Goal: Information Seeking & Learning: Check status

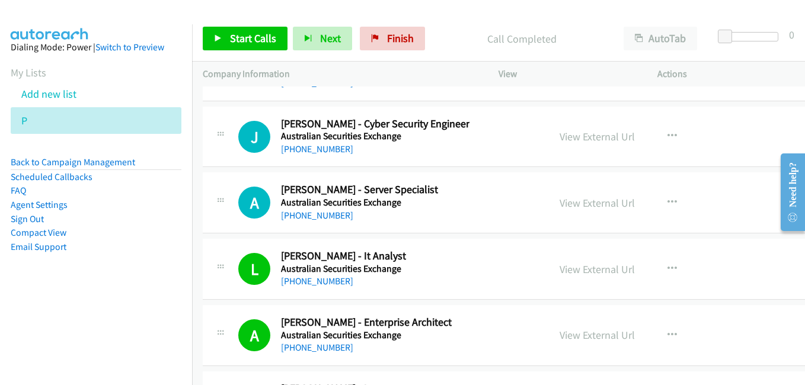
scroll to position [19709, 0]
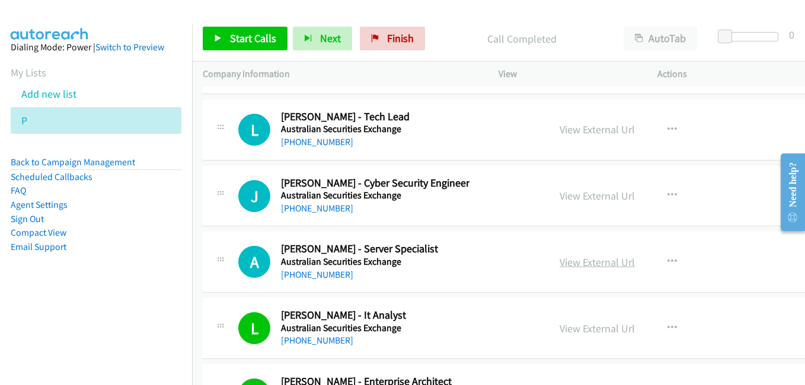
click at [567, 265] on link "View External Url" at bounding box center [596, 262] width 75 height 14
click at [141, 231] on li "Compact View" at bounding box center [96, 233] width 171 height 14
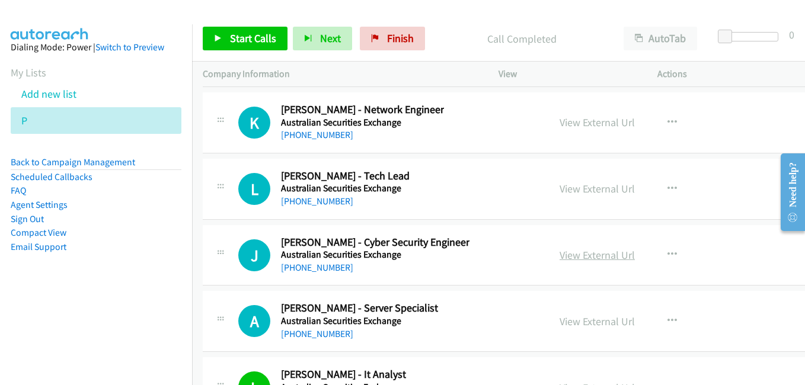
click at [561, 257] on link "View External Url" at bounding box center [596, 255] width 75 height 14
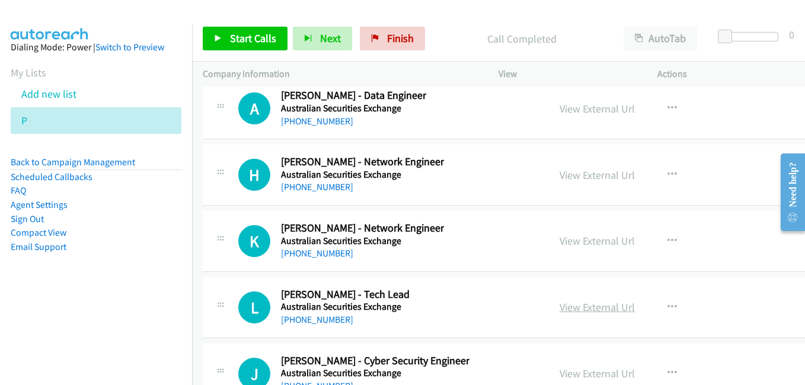
click at [559, 312] on link "View External Url" at bounding box center [596, 307] width 75 height 14
click at [559, 247] on link "View External Url" at bounding box center [596, 241] width 75 height 14
click at [559, 174] on link "View External Url" at bounding box center [596, 175] width 75 height 14
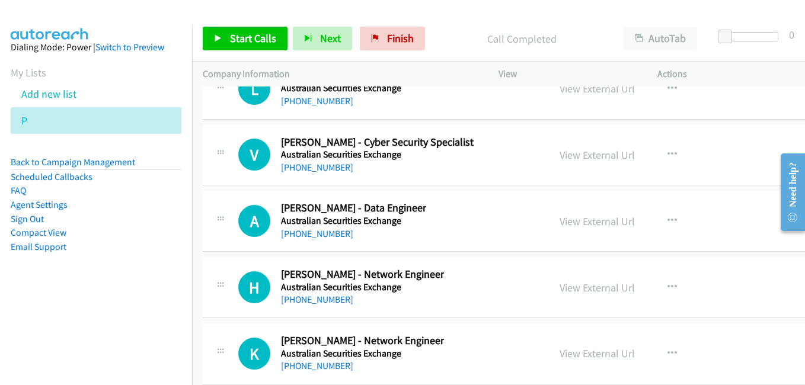
scroll to position [19412, 0]
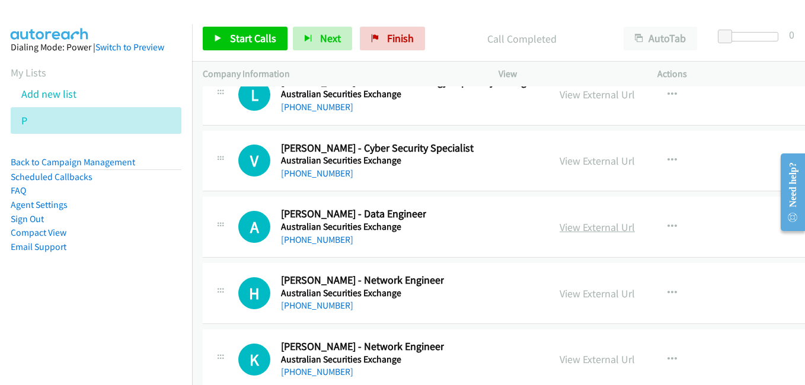
click at [562, 232] on link "View External Url" at bounding box center [596, 227] width 75 height 14
click at [559, 159] on link "View External Url" at bounding box center [596, 161] width 75 height 14
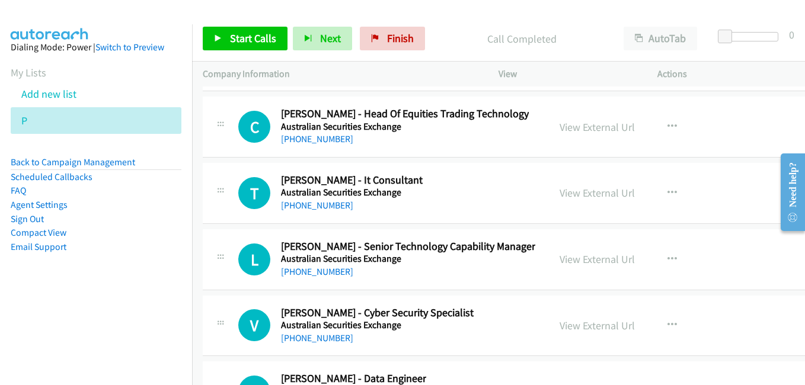
scroll to position [19235, 0]
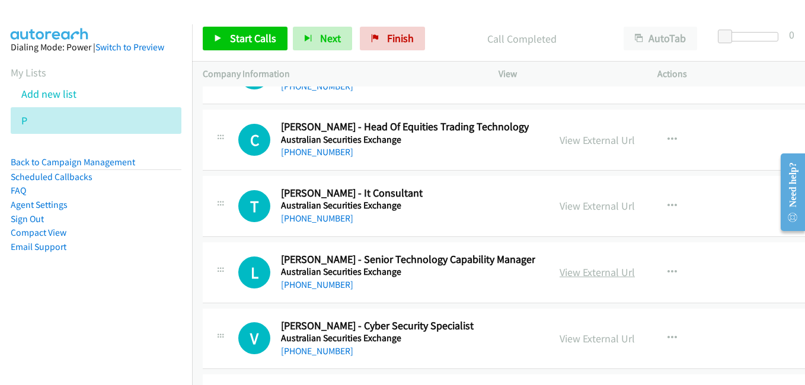
click at [564, 273] on link "View External Url" at bounding box center [596, 273] width 75 height 14
click at [559, 211] on link "View External Url" at bounding box center [596, 206] width 75 height 14
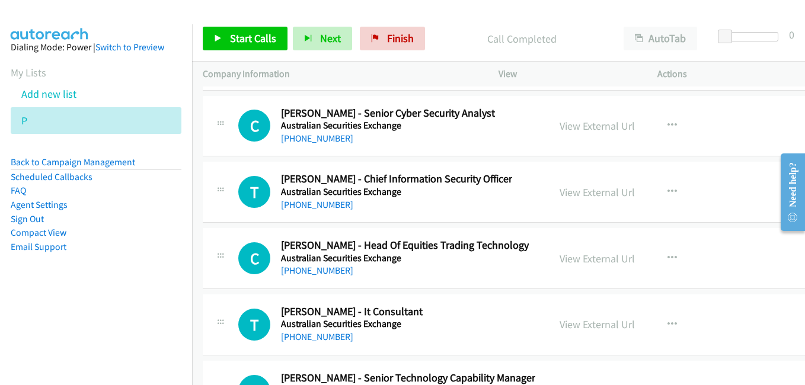
scroll to position [19057, 0]
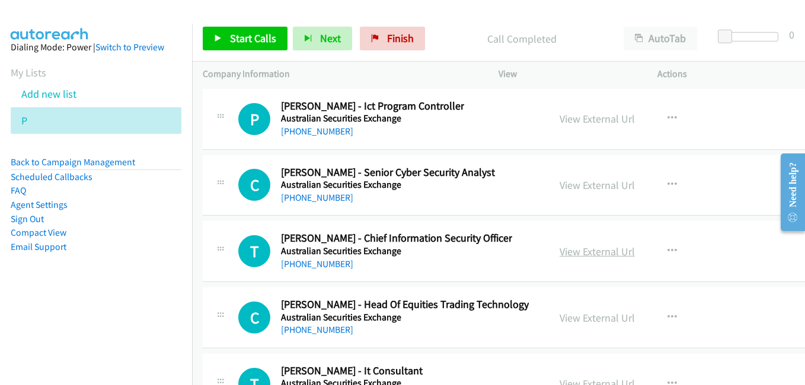
click at [571, 257] on link "View External Url" at bounding box center [596, 252] width 75 height 14
click at [559, 182] on link "View External Url" at bounding box center [596, 185] width 75 height 14
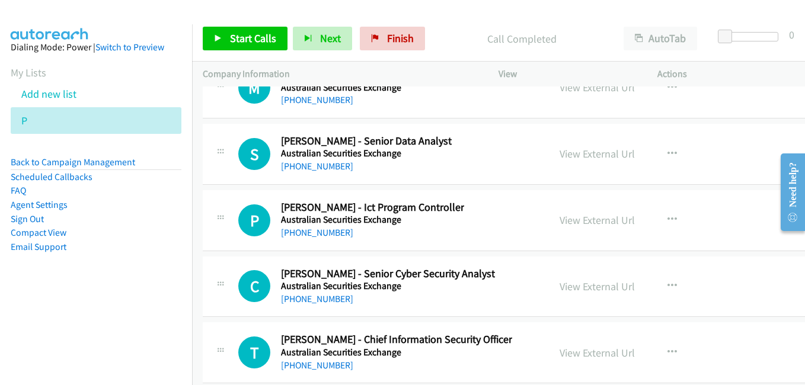
scroll to position [18938, 0]
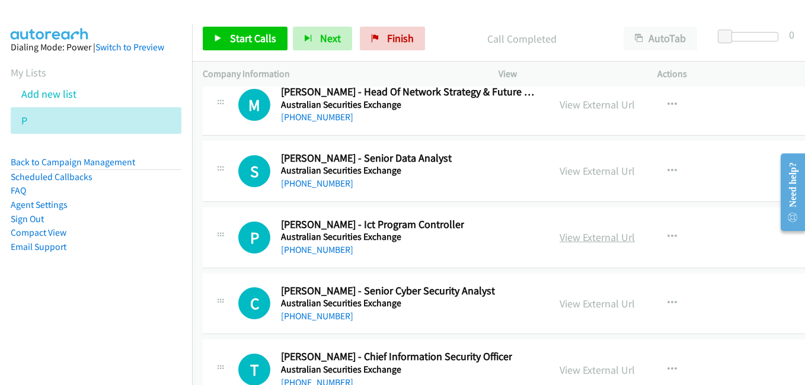
click at [568, 237] on link "View External Url" at bounding box center [596, 238] width 75 height 14
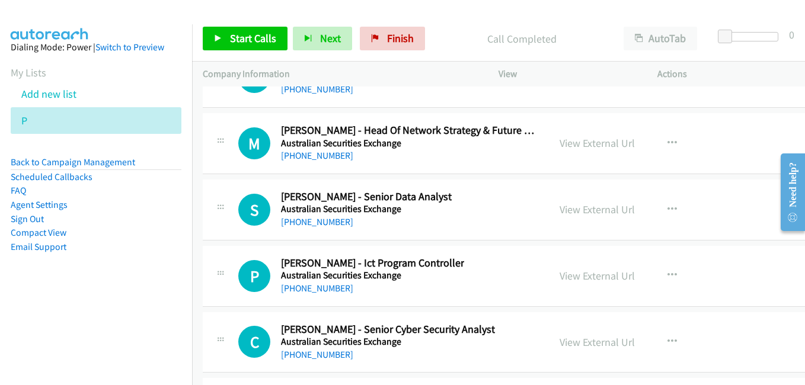
scroll to position [18879, 0]
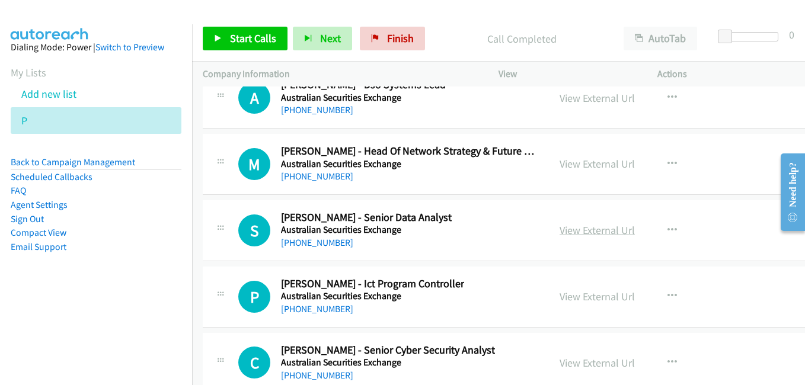
click at [559, 227] on link "View External Url" at bounding box center [596, 230] width 75 height 14
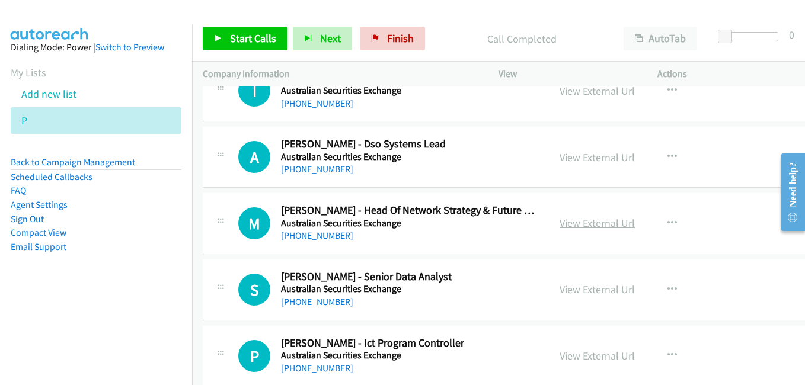
click at [569, 223] on link "View External Url" at bounding box center [596, 223] width 75 height 14
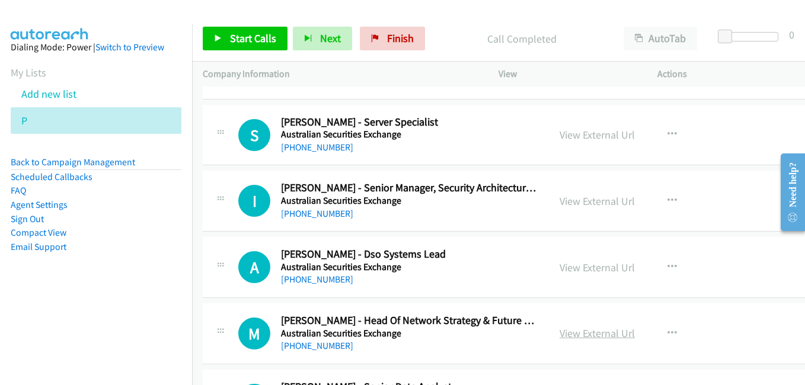
scroll to position [18701, 0]
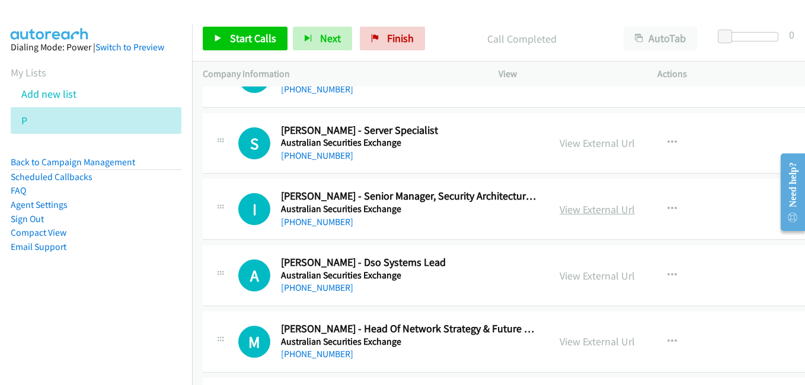
click at [565, 205] on link "View External Url" at bounding box center [596, 210] width 75 height 14
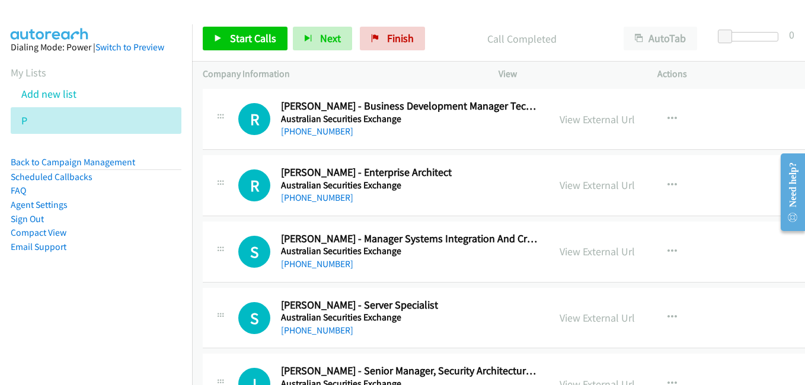
scroll to position [18523, 0]
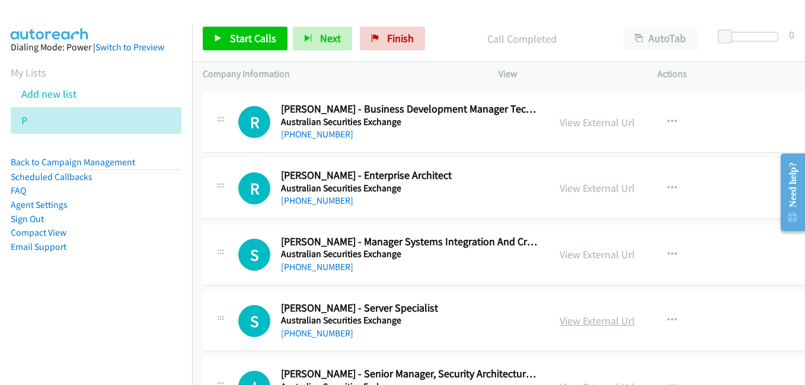
click at [566, 319] on link "View External Url" at bounding box center [596, 321] width 75 height 14
click at [559, 260] on link "View External Url" at bounding box center [596, 255] width 75 height 14
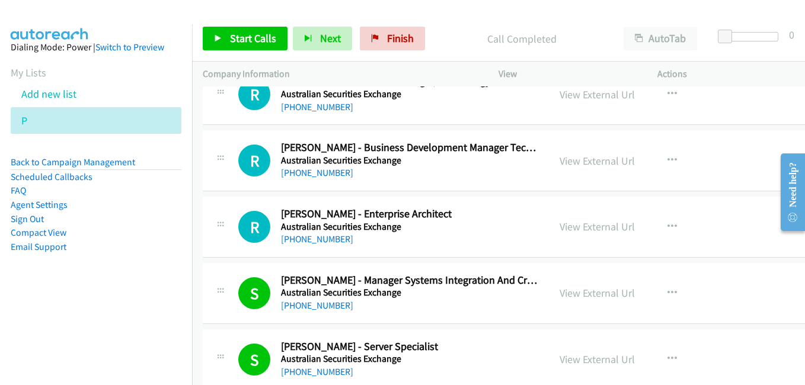
scroll to position [18464, 0]
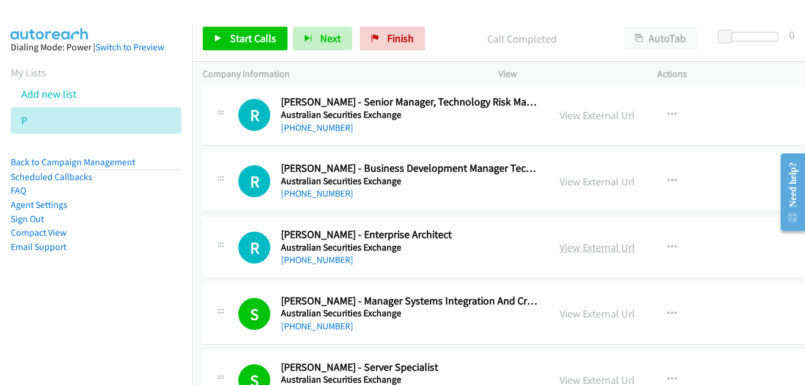
drag, startPoint x: 579, startPoint y: 252, endPoint x: 568, endPoint y: 252, distance: 11.3
click at [579, 252] on link "View External Url" at bounding box center [596, 248] width 75 height 14
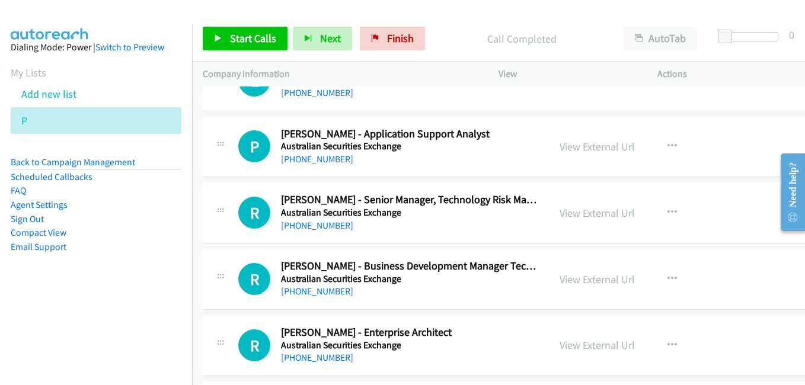
scroll to position [18346, 0]
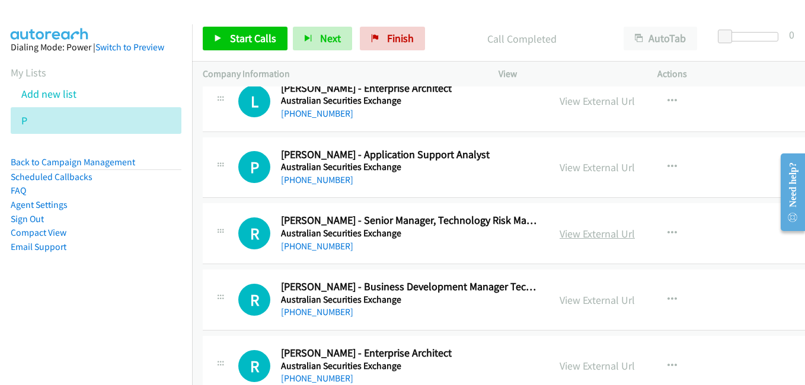
click at [577, 237] on link "View External Url" at bounding box center [596, 234] width 75 height 14
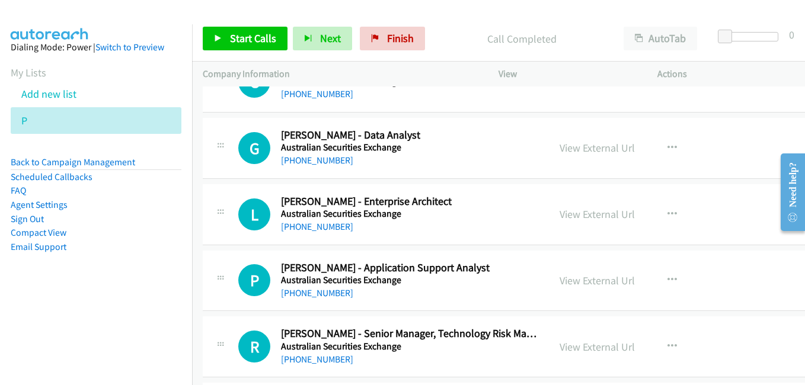
scroll to position [18227, 0]
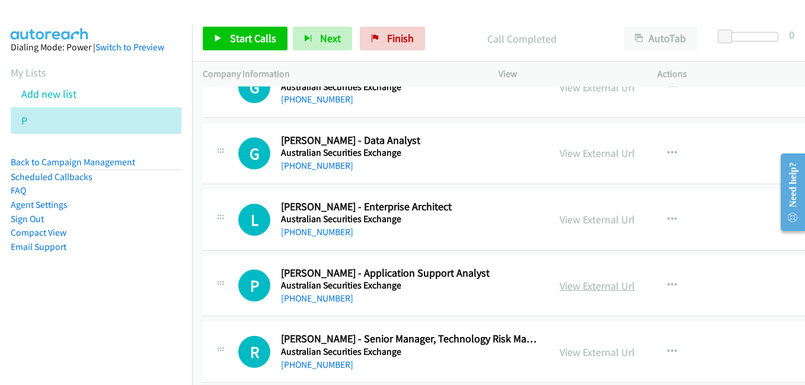
drag, startPoint x: 575, startPoint y: 291, endPoint x: 558, endPoint y: 286, distance: 17.3
click at [575, 291] on link "View External Url" at bounding box center [596, 286] width 75 height 14
click at [572, 221] on link "View External Url" at bounding box center [596, 220] width 75 height 14
click at [578, 153] on link "View External Url" at bounding box center [596, 153] width 75 height 14
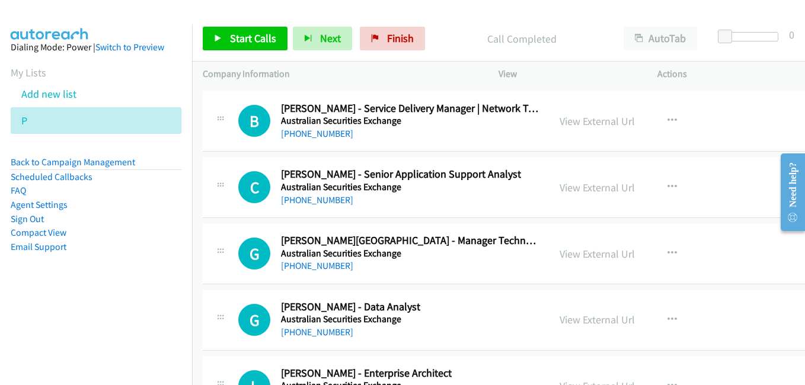
scroll to position [18049, 0]
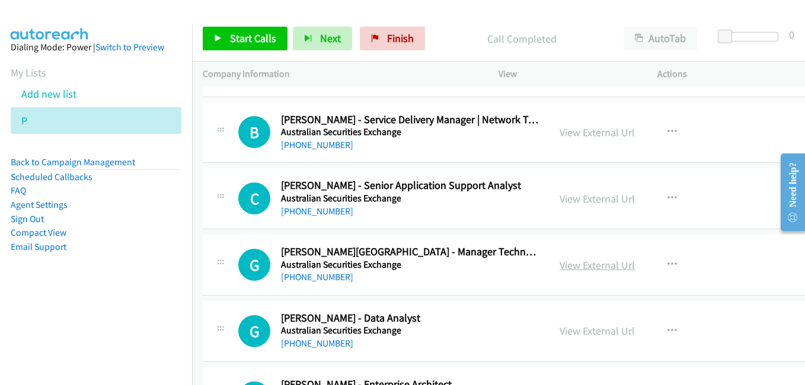
click at [582, 270] on link "View External Url" at bounding box center [596, 265] width 75 height 14
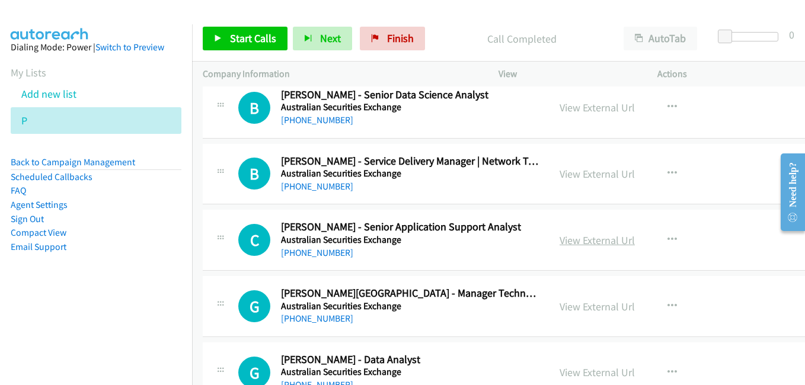
scroll to position [17990, 0]
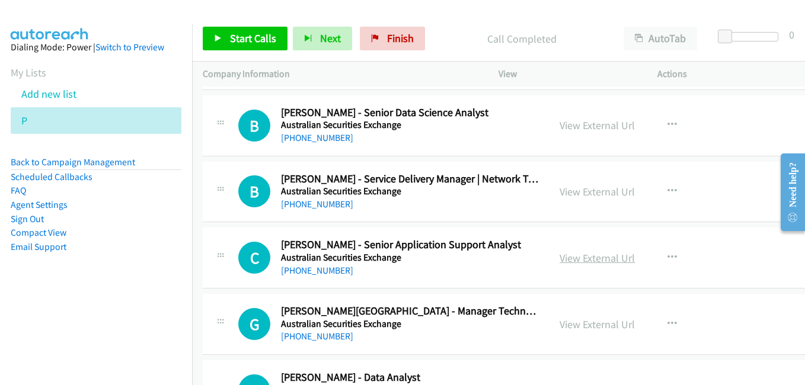
click at [573, 256] on link "View External Url" at bounding box center [596, 258] width 75 height 14
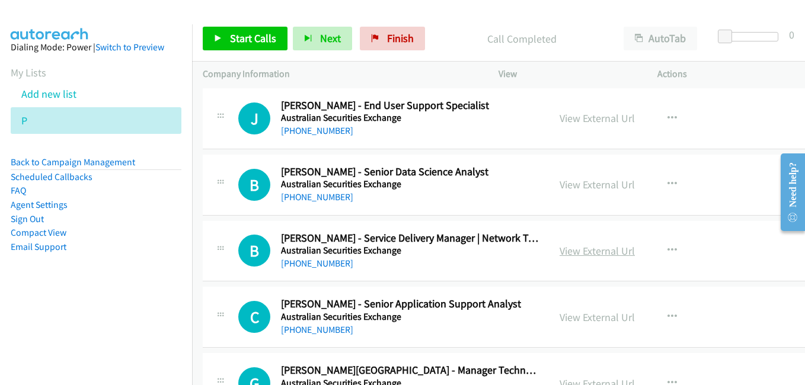
click at [570, 250] on link "View External Url" at bounding box center [596, 251] width 75 height 14
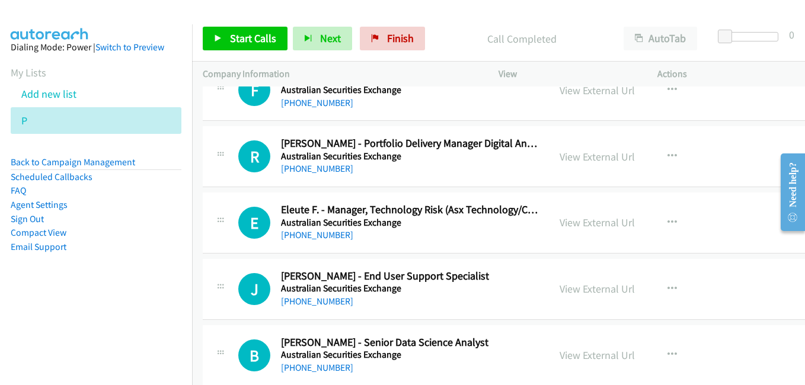
scroll to position [17753, 0]
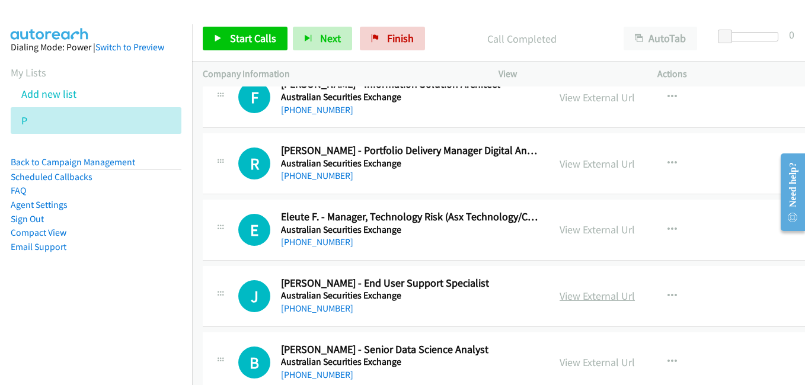
click at [577, 300] on link "View External Url" at bounding box center [596, 296] width 75 height 14
click at [574, 230] on link "View External Url" at bounding box center [596, 230] width 75 height 14
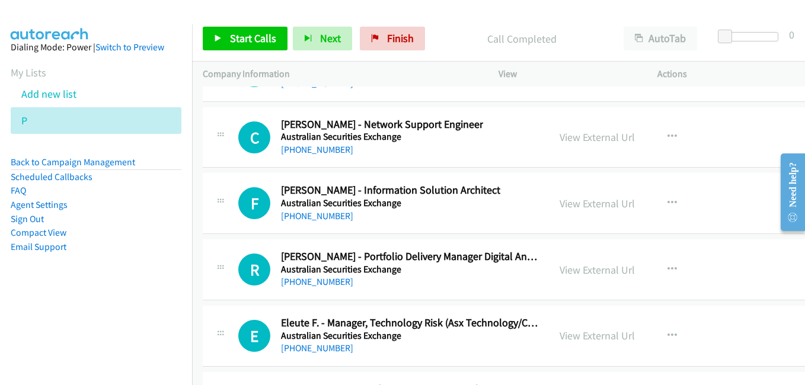
scroll to position [17634, 0]
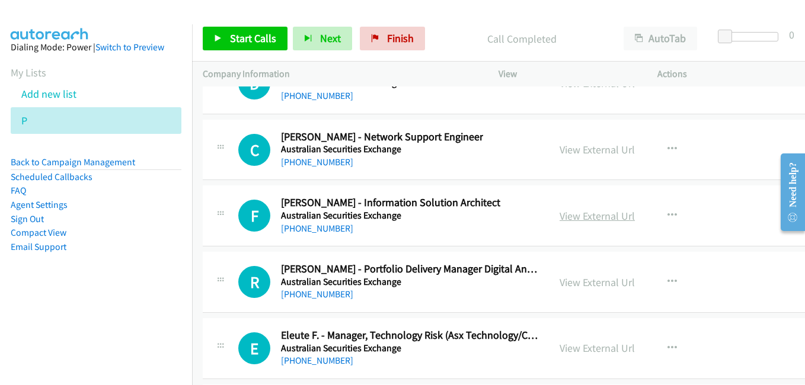
click at [578, 215] on link "View External Url" at bounding box center [596, 216] width 75 height 14
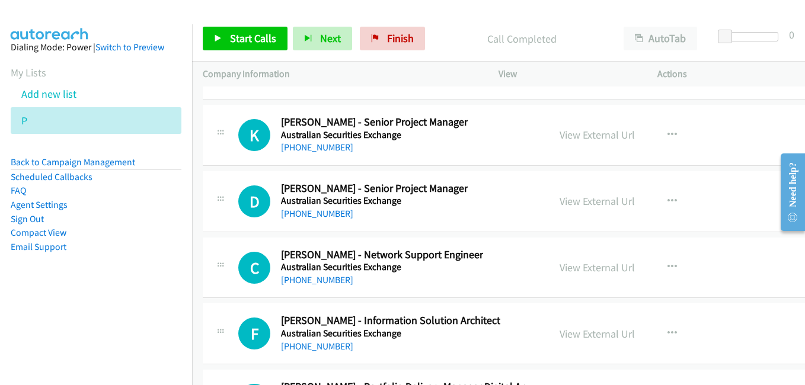
scroll to position [17516, 0]
click at [564, 272] on link "View External Url" at bounding box center [596, 268] width 75 height 14
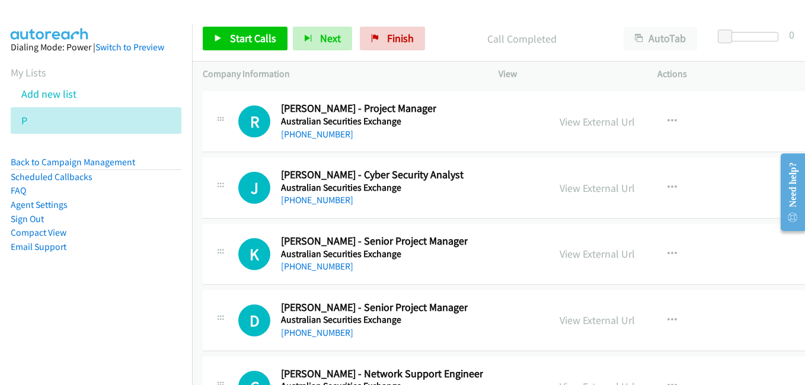
scroll to position [17338, 0]
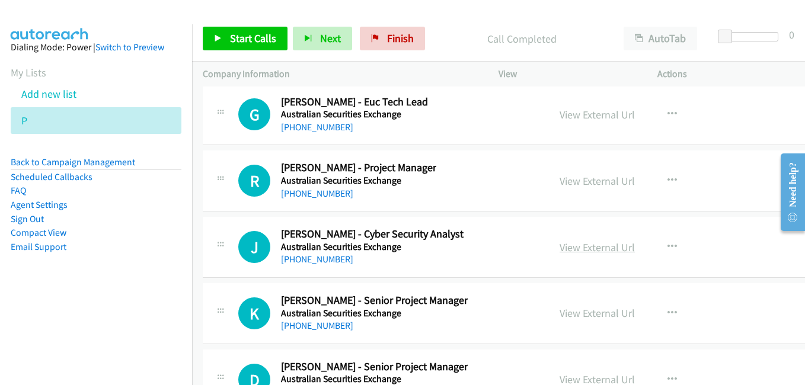
click at [559, 245] on link "View External Url" at bounding box center [596, 248] width 75 height 14
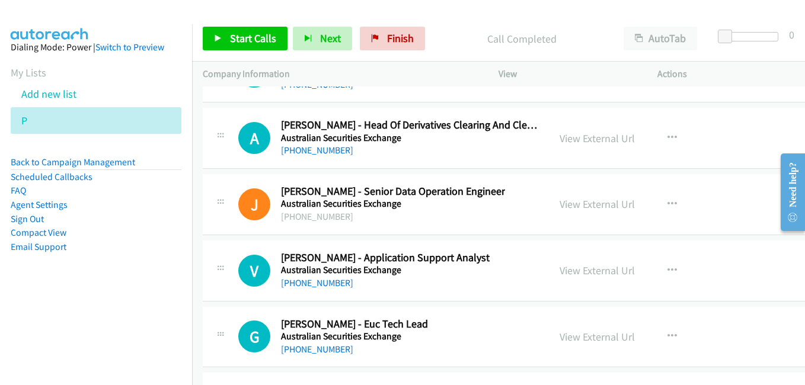
scroll to position [17101, 0]
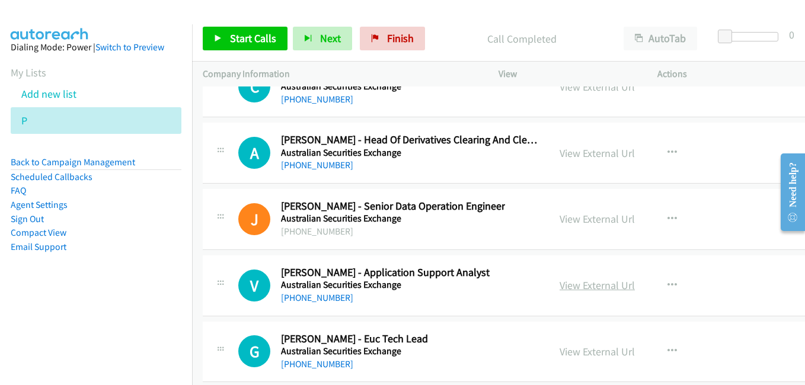
click at [573, 290] on link "View External Url" at bounding box center [596, 286] width 75 height 14
